Goal: Task Accomplishment & Management: Manage account settings

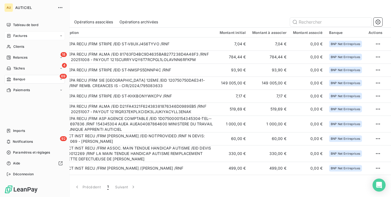
click at [23, 38] on div "Factures" at bounding box center [34, 36] width 61 height 9
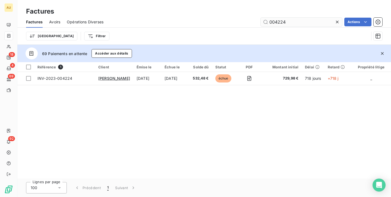
click at [291, 22] on input "004224" at bounding box center [302, 22] width 82 height 9
type input "INV-2025-005778"
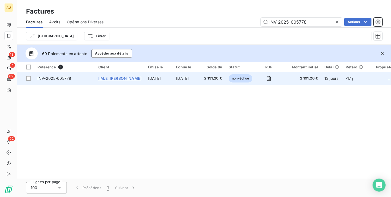
click at [117, 76] on span "I.M.E. [PERSON_NAME]" at bounding box center [119, 78] width 43 height 5
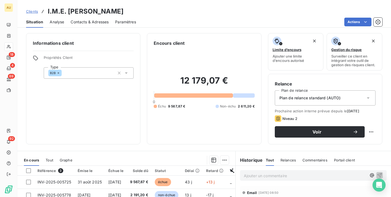
click at [82, 21] on span "Contacts & Adresses" at bounding box center [90, 21] width 38 height 5
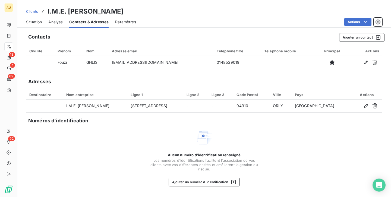
click at [39, 22] on span "Situation" at bounding box center [34, 21] width 16 height 5
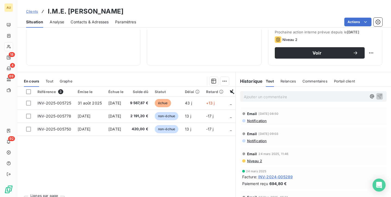
scroll to position [90, 0]
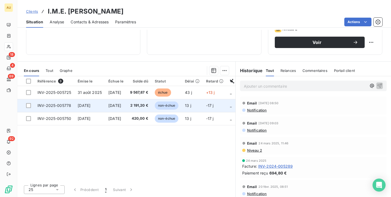
click at [85, 105] on span "[DATE]" at bounding box center [84, 105] width 13 height 5
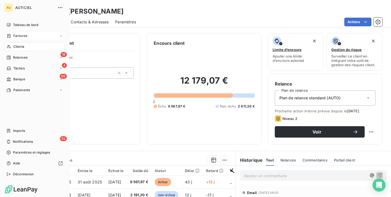
click at [18, 35] on span "Factures" at bounding box center [20, 35] width 14 height 5
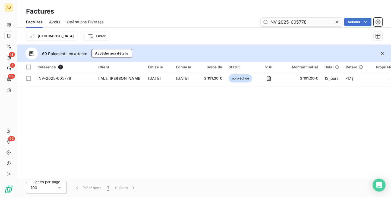
click at [295, 24] on input "INV-2025-005778" at bounding box center [302, 22] width 82 height 9
type input "INV-2025-005780"
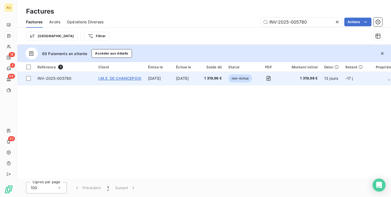
click at [129, 77] on span "I.M.E. DE CHANCEPOIX" at bounding box center [119, 78] width 43 height 5
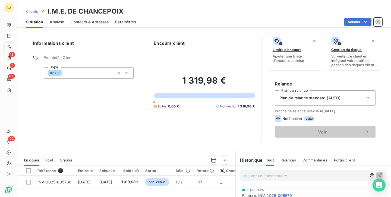
scroll to position [38, 0]
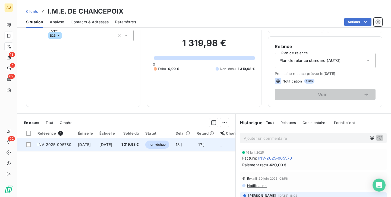
click at [139, 143] on span "1 319,98 €" at bounding box center [131, 144] width 18 height 5
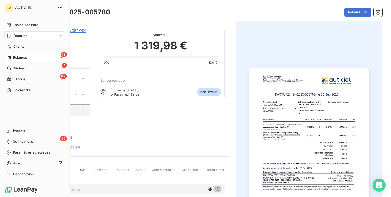
click at [23, 55] on span "Relances" at bounding box center [20, 57] width 14 height 5
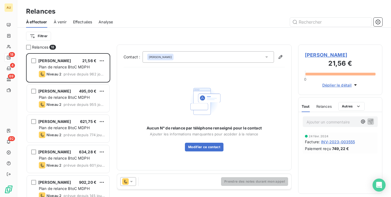
click at [100, 43] on div "Filtrer" at bounding box center [204, 36] width 357 height 17
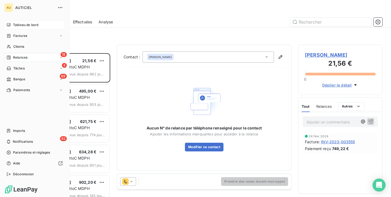
click at [21, 25] on span "Tableau de bord" at bounding box center [25, 25] width 25 height 5
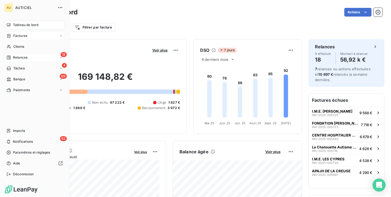
click at [13, 38] on span "Factures" at bounding box center [20, 35] width 14 height 5
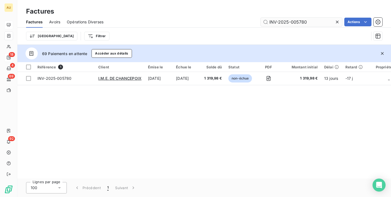
click at [304, 21] on input "INV-2025-005780" at bounding box center [302, 22] width 82 height 9
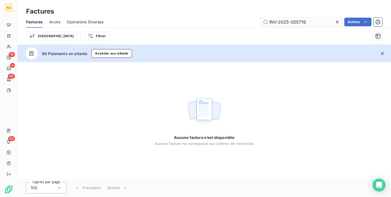
click at [315, 23] on input "INV-2025-005716" at bounding box center [302, 22] width 82 height 9
type input "INV-2025-005716aa"
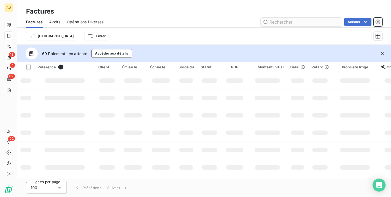
type input "INV-2025-005716"
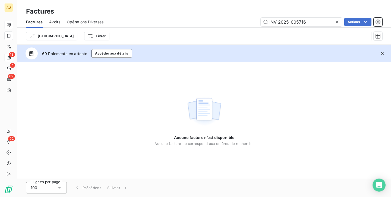
drag, startPoint x: 312, startPoint y: 21, endPoint x: 222, endPoint y: 21, distance: 90.5
click at [222, 21] on div "INV-2025-005716 Actions" at bounding box center [246, 22] width 273 height 9
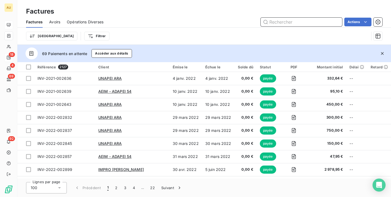
paste input "INV-2025-005714"
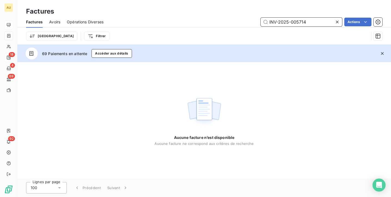
type input "INV-2025-005714"
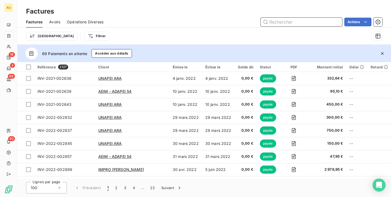
paste input "INV-2025-005716"
type input "INV-2025-005716"
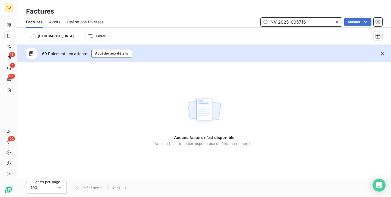
click at [306, 21] on input "INV-2025-005716" at bounding box center [302, 22] width 82 height 9
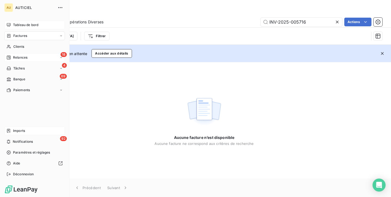
click at [13, 131] on div "Imports" at bounding box center [34, 131] width 61 height 9
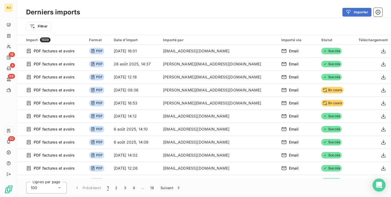
scroll to position [979, 0]
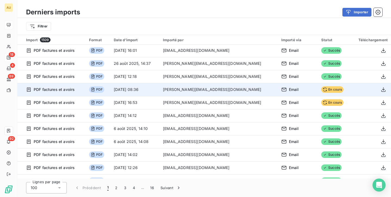
click at [57, 91] on span "PDF factures et avoirs" at bounding box center [54, 89] width 41 height 5
click at [74, 89] on span "PDF factures et avoirs" at bounding box center [54, 89] width 41 height 5
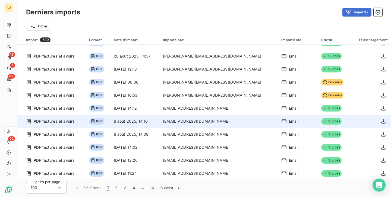
scroll to position [987, 0]
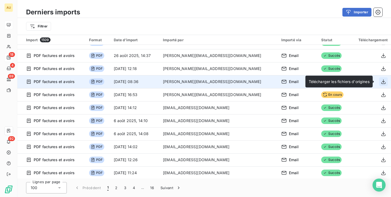
click at [382, 81] on icon "button" at bounding box center [383, 81] width 5 height 5
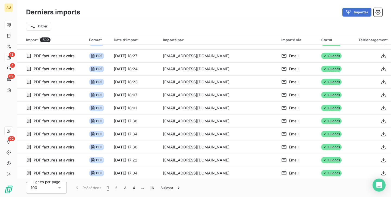
scroll to position [0, 0]
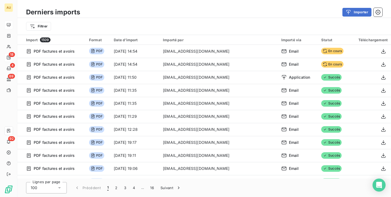
click at [98, 23] on div "Filtrer" at bounding box center [204, 26] width 357 height 10
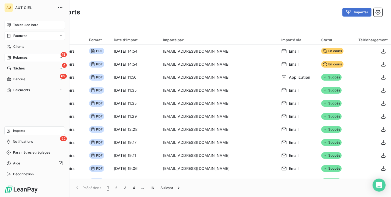
click at [20, 37] on span "Factures" at bounding box center [20, 35] width 14 height 5
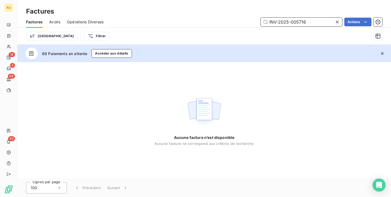
click at [287, 24] on input "INV-2025-005716" at bounding box center [302, 22] width 82 height 9
paste input "4"
type input "INV-2025-005714"
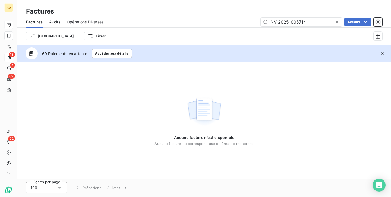
click at [338, 21] on icon at bounding box center [337, 22] width 3 height 3
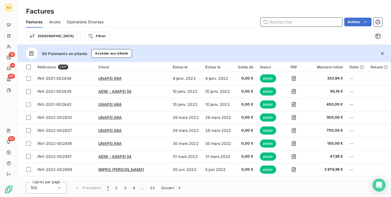
click at [277, 24] on input "text" at bounding box center [302, 22] width 82 height 9
paste input "INV-2025-005716"
type input "INV-2025-005716"
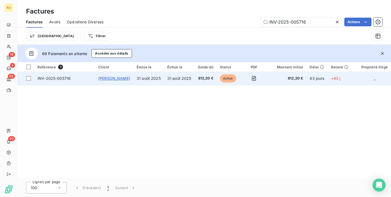
click at [114, 77] on span "[PERSON_NAME]" at bounding box center [114, 78] width 32 height 5
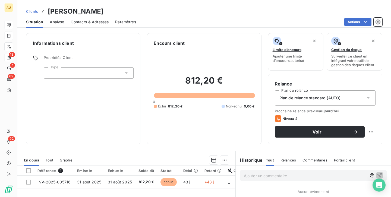
click at [104, 71] on div at bounding box center [89, 72] width 90 height 11
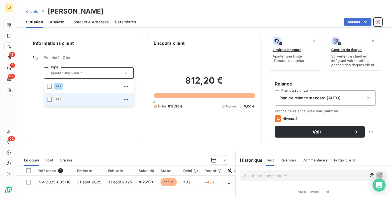
click at [105, 100] on div "B2C" at bounding box center [92, 99] width 76 height 9
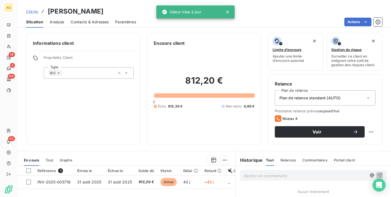
click at [348, 93] on div "Plan de relance standard (AUTO)" at bounding box center [325, 98] width 101 height 15
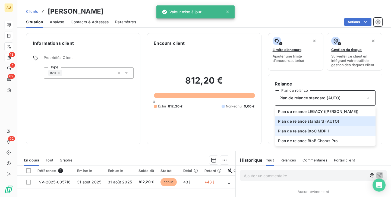
click at [340, 132] on li "Plan de relance BtoC MDPH" at bounding box center [325, 131] width 101 height 10
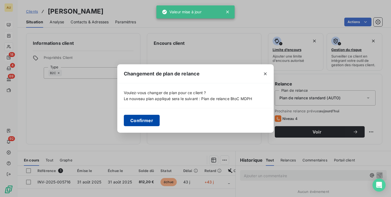
click at [151, 119] on button "Confirmer" at bounding box center [142, 120] width 36 height 11
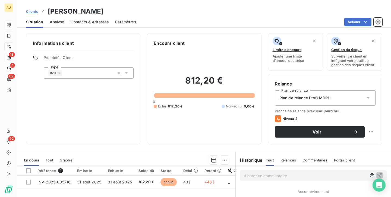
scroll to position [37, 0]
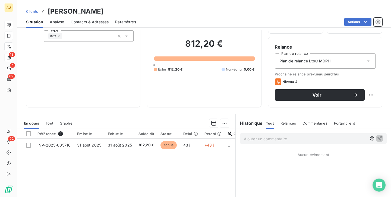
click at [258, 140] on p "Ajouter un commentaire ﻿" at bounding box center [305, 139] width 123 height 7
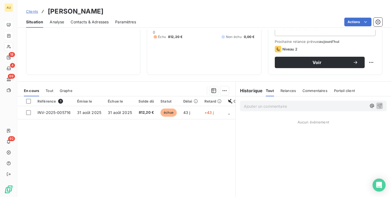
scroll to position [90, 0]
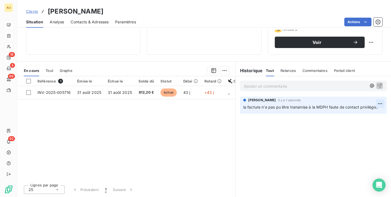
click at [381, 102] on html "AU 18 4 69 92 Clients [PERSON_NAME] Situation Analyse Contacts & Adresses Param…" at bounding box center [195, 98] width 391 height 197
click at [382, 104] on html "AU 18 4 69 92 Clients [PERSON_NAME] Situation Analyse Contacts & Adresses Param…" at bounding box center [195, 98] width 391 height 197
click at [371, 115] on div "Editer" at bounding box center [367, 116] width 30 height 9
click at [361, 106] on p "la facture n'a pas pu être transmise à la MDPH faute de contact Je dois contact…" at bounding box center [310, 110] width 133 height 13
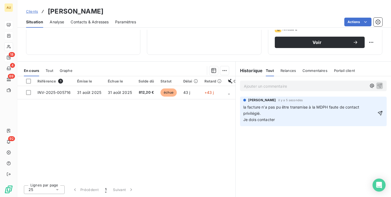
click at [258, 121] on span "la facture n'a pas pu être transmise à la MDPH faute de contact privilégié. Je …" at bounding box center [302, 113] width 117 height 17
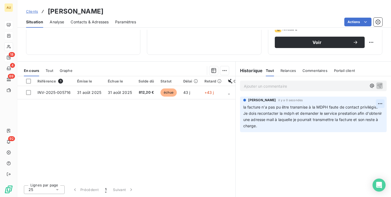
click at [382, 104] on html "AU 18 4 69 92 Clients [PERSON_NAME] Situation Analyse Contacts & Adresses Param…" at bounding box center [195, 98] width 391 height 197
click at [357, 117] on div "Editer" at bounding box center [367, 116] width 30 height 9
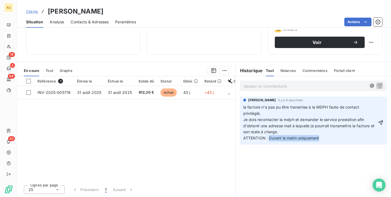
drag, startPoint x: 269, startPoint y: 139, endPoint x: 338, endPoint y: 139, distance: 69.0
click at [338, 139] on p "la facture n'a pas pu être transmise à la MDPH faute de contact privilégié. Je …" at bounding box center [311, 122] width 134 height 37
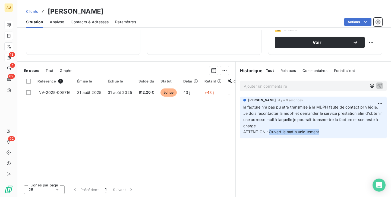
click at [80, 22] on span "Contacts & Adresses" at bounding box center [90, 21] width 38 height 5
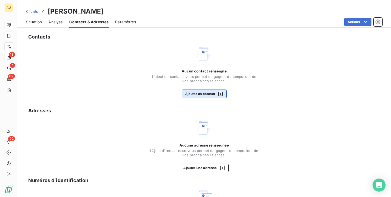
click at [206, 95] on button "Ajouter un contact" at bounding box center [204, 94] width 45 height 9
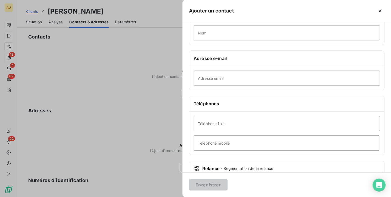
scroll to position [39, 0]
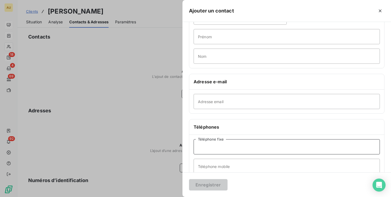
click at [225, 146] on input "Téléphone fixe" at bounding box center [287, 146] width 186 height 15
paste input "33164147777"
type input "33164147777"
click at [211, 186] on button "Enregistrer" at bounding box center [208, 184] width 39 height 11
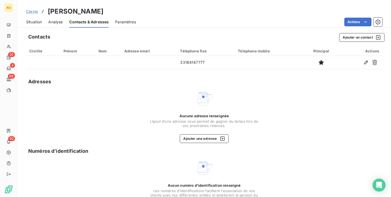
click at [36, 21] on span "Situation" at bounding box center [34, 21] width 16 height 5
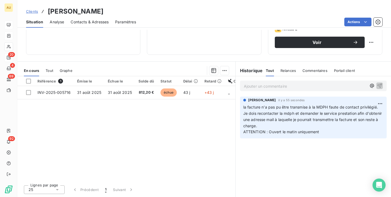
scroll to position [0, 0]
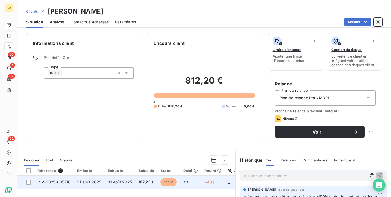
click at [109, 180] on span "31 août 2025" at bounding box center [120, 182] width 24 height 5
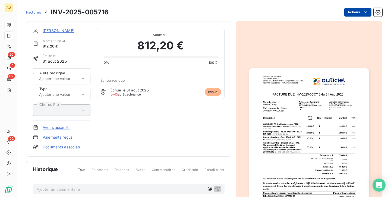
click at [357, 13] on html "AU 20 4 69 92 Factures INV-2025-005716 Actions [PERSON_NAME] Montant initial 81…" at bounding box center [195, 98] width 391 height 197
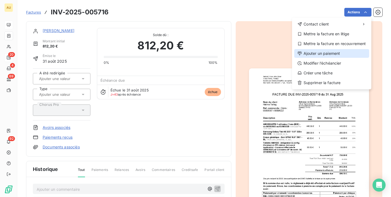
click at [321, 50] on div "Ajouter un paiement" at bounding box center [332, 53] width 75 height 9
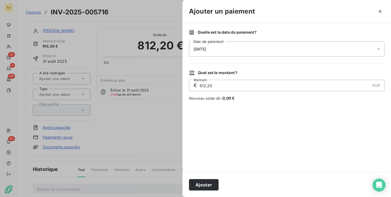
click at [236, 50] on div "[DATE]" at bounding box center [287, 49] width 196 height 15
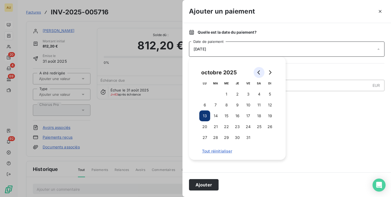
click at [257, 71] on button "Go to previous month" at bounding box center [259, 72] width 11 height 11
click at [266, 72] on button "Go to next month" at bounding box center [270, 72] width 11 height 11
click at [214, 103] on button "5" at bounding box center [215, 105] width 11 height 11
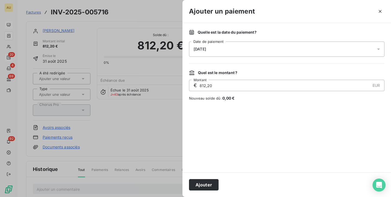
click at [222, 171] on div "Quelle est la date du paiement ? [DATE] Date de paiement Quel est le montant ? …" at bounding box center [287, 98] width 209 height 150
click at [218, 86] on input "812,20" at bounding box center [284, 85] width 171 height 11
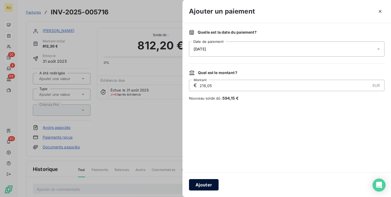
type input "218,05"
click at [198, 183] on button "Ajouter" at bounding box center [204, 184] width 30 height 11
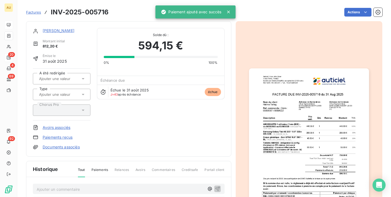
click at [181, 132] on div "[PERSON_NAME] Montant initial 812,20 € Émise le [DATE] A été redirigée Type Cho…" at bounding box center [129, 89] width 192 height 122
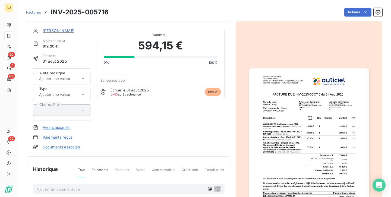
scroll to position [1, 0]
click at [62, 148] on link "Documents associés" at bounding box center [61, 146] width 37 height 5
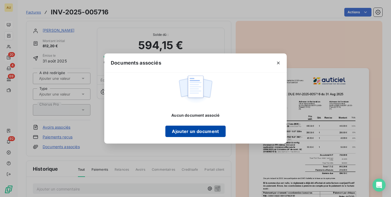
click at [208, 134] on button "Ajouter un document" at bounding box center [196, 131] width 60 height 11
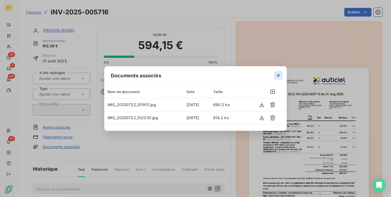
click at [280, 77] on icon "button" at bounding box center [278, 75] width 3 height 3
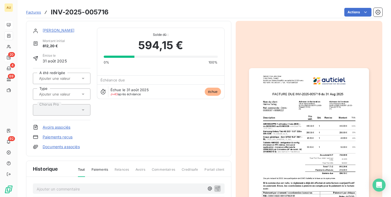
click at [58, 150] on div "[PERSON_NAME] Montant initial 812,20 € Émise le [DATE] A été redirigée Type Cho…" at bounding box center [129, 89] width 206 height 136
click at [61, 145] on link "Documents associés" at bounding box center [61, 146] width 37 height 5
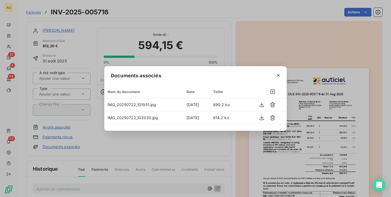
click at [215, 155] on div "Documents associés Nom du document Date Taille IMG_20250722_101951.jpg [DATE] 6…" at bounding box center [195, 98] width 391 height 197
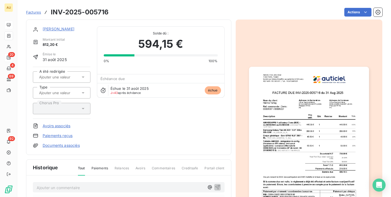
scroll to position [0, 0]
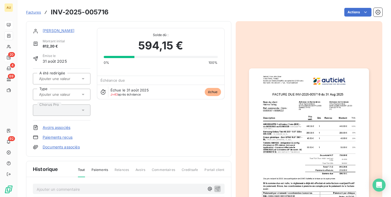
click at [44, 12] on icon at bounding box center [45, 12] width 5 height 5
click at [28, 12] on span "Factures" at bounding box center [33, 12] width 15 height 4
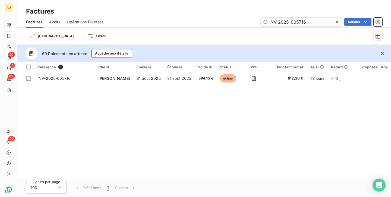
click at [305, 21] on input "INV-2025-005716" at bounding box center [302, 22] width 82 height 9
type input "INV-2025-005714"
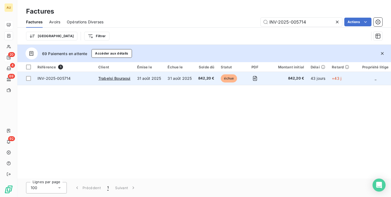
click at [120, 75] on td "Trabelsi Bouraoui" at bounding box center [114, 78] width 39 height 13
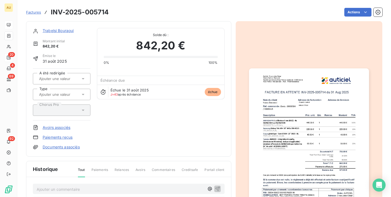
click at [56, 29] on link "Trabelsi Bouraoui" at bounding box center [58, 30] width 31 height 5
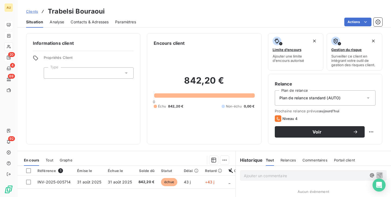
click at [88, 72] on div at bounding box center [89, 72] width 90 height 11
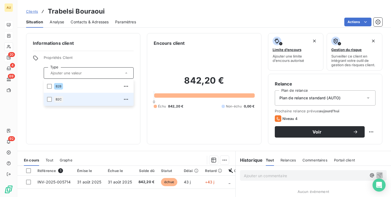
click at [76, 96] on div "B2C" at bounding box center [92, 99] width 76 height 9
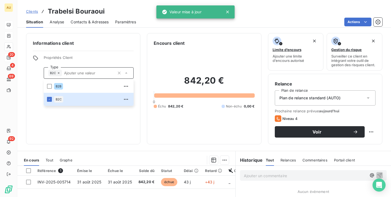
click at [334, 99] on span "Plan de relance standard (AUTO)" at bounding box center [310, 97] width 61 height 5
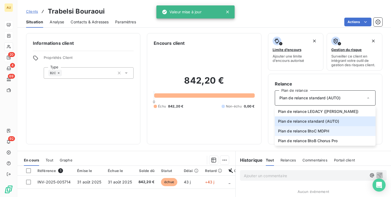
click at [308, 131] on span "Plan de relance BtoC MDPH" at bounding box center [303, 131] width 51 height 5
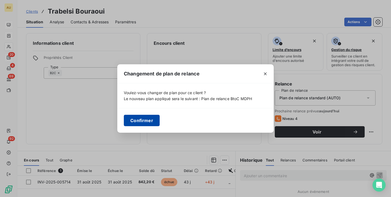
click at [149, 122] on button "Confirmer" at bounding box center [142, 120] width 36 height 11
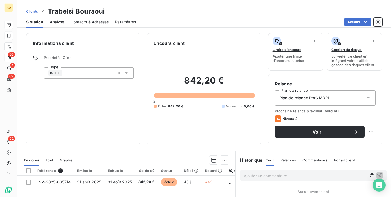
click at [92, 120] on div "Informations client Propriétés Client Type B2C" at bounding box center [83, 88] width 114 height 111
click at [83, 23] on span "Contacts & Adresses" at bounding box center [90, 21] width 38 height 5
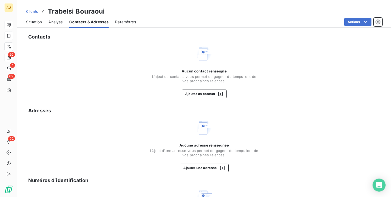
click at [35, 20] on span "Situation" at bounding box center [34, 21] width 16 height 5
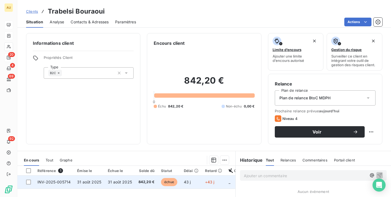
click at [108, 182] on span "31 août 2025" at bounding box center [120, 182] width 24 height 5
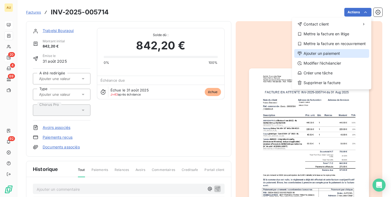
click at [326, 52] on div "Ajouter un paiement" at bounding box center [332, 53] width 75 height 9
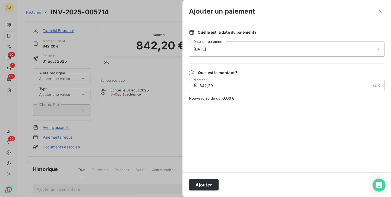
click at [215, 48] on div "[DATE]" at bounding box center [287, 49] width 196 height 15
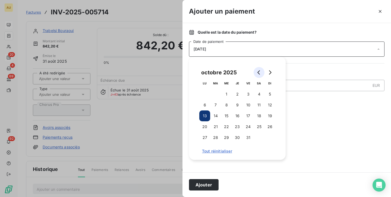
click at [257, 73] on button "Go to previous month" at bounding box center [259, 72] width 11 height 11
click at [228, 136] on button "30" at bounding box center [226, 137] width 11 height 11
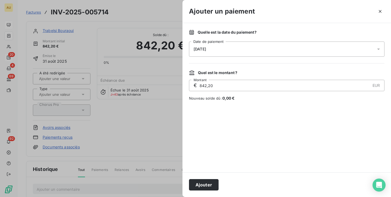
click at [306, 98] on span "Nouveau solde dû : 0,00 €" at bounding box center [287, 98] width 196 height 5
click at [278, 80] on div "€ 842,20 EUR Montant" at bounding box center [287, 85] width 196 height 11
click at [204, 87] on input "842,20" at bounding box center [284, 85] width 171 height 11
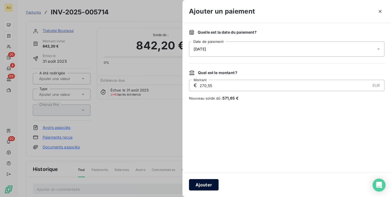
type input "270,55"
click at [200, 186] on button "Ajouter" at bounding box center [204, 184] width 30 height 11
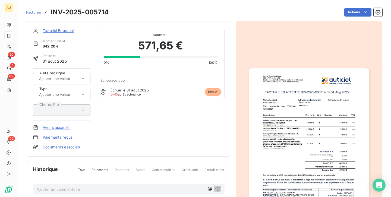
click at [64, 91] on div at bounding box center [59, 94] width 43 height 7
type input "LICENCE"
click at [55, 109] on span "Licences" at bounding box center [51, 108] width 13 height 3
click at [145, 119] on div "Trabelsi Bouraoui Montant initial 842,20 € Émise le [DATE] A été redirigée Type…" at bounding box center [129, 89] width 192 height 122
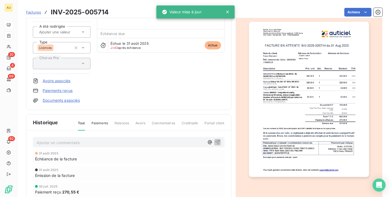
scroll to position [13, 0]
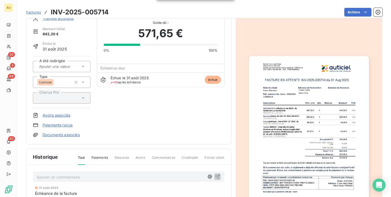
click at [59, 136] on link "Documents associés" at bounding box center [61, 134] width 37 height 5
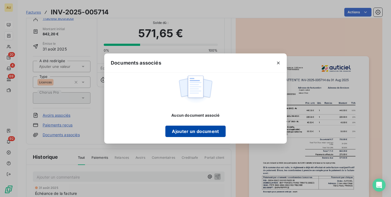
click at [194, 130] on button "Ajouter un document" at bounding box center [196, 131] width 60 height 11
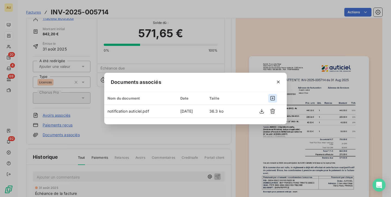
click at [271, 96] on icon "button" at bounding box center [273, 98] width 4 height 4
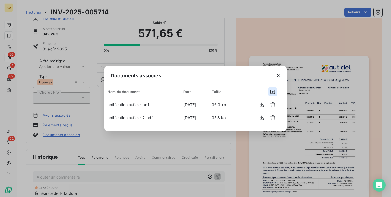
click at [270, 92] on icon "button" at bounding box center [272, 91] width 5 height 5
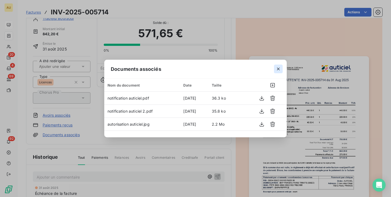
click at [276, 66] on button "button" at bounding box center [278, 69] width 9 height 9
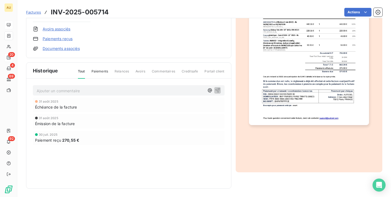
scroll to position [0, 0]
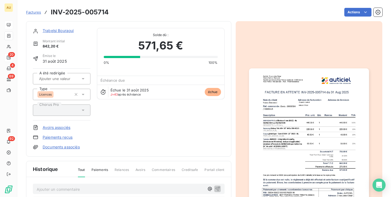
click at [53, 30] on link "Trabelsi Bouraoui" at bounding box center [58, 30] width 31 height 5
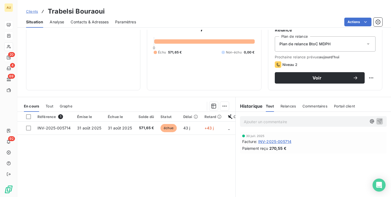
scroll to position [90, 0]
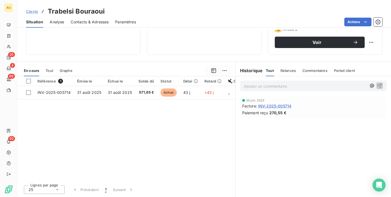
click at [260, 87] on p "Ajouter un commentaire ﻿" at bounding box center [305, 86] width 123 height 7
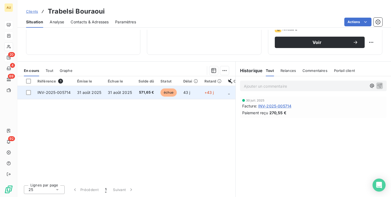
click at [121, 97] on td "31 août 2025" at bounding box center [120, 92] width 31 height 13
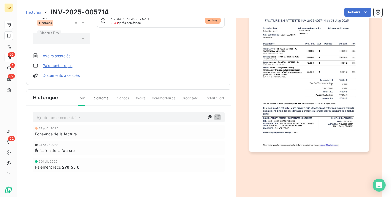
scroll to position [99, 0]
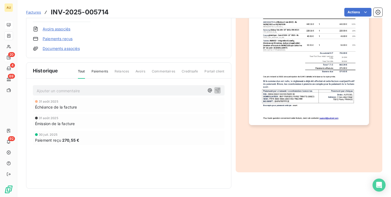
click at [66, 90] on p "Ajouter un commentaire ﻿" at bounding box center [121, 91] width 168 height 7
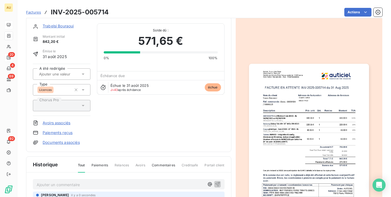
scroll to position [0, 0]
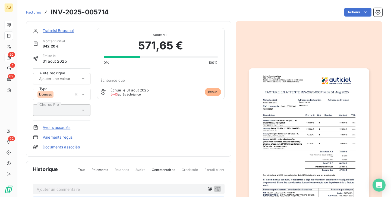
click at [65, 148] on link "Documents associés" at bounding box center [61, 147] width 37 height 5
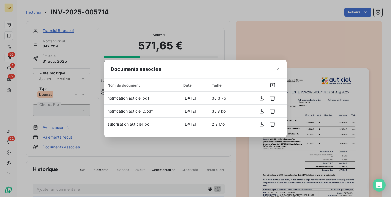
click at [99, 155] on div "Documents associés Nom du document Date Taille notification auticiel.pdf [DATE]…" at bounding box center [195, 98] width 391 height 197
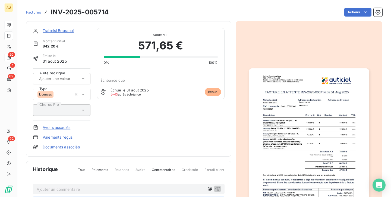
click at [48, 30] on link "Trabelsi Bouraoui" at bounding box center [58, 30] width 31 height 5
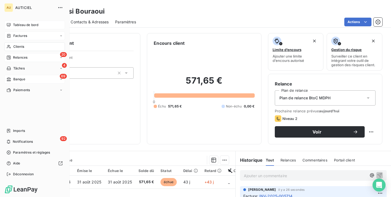
click at [14, 80] on span "Banque" at bounding box center [19, 79] width 12 height 5
